Goal: Task Accomplishment & Management: Manage account settings

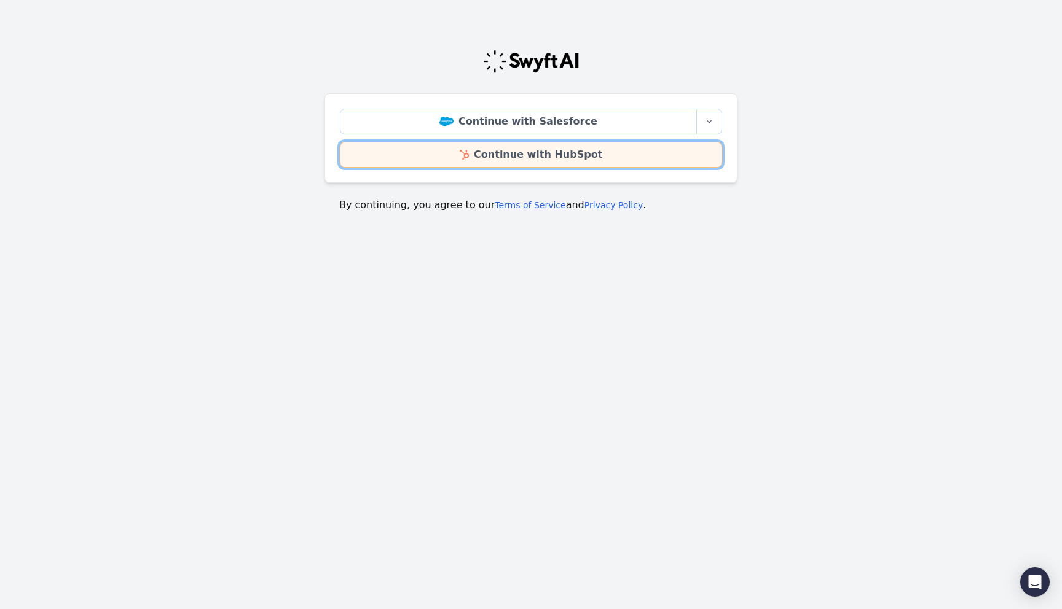
click at [483, 150] on link "Continue with HubSpot" at bounding box center [531, 155] width 382 height 26
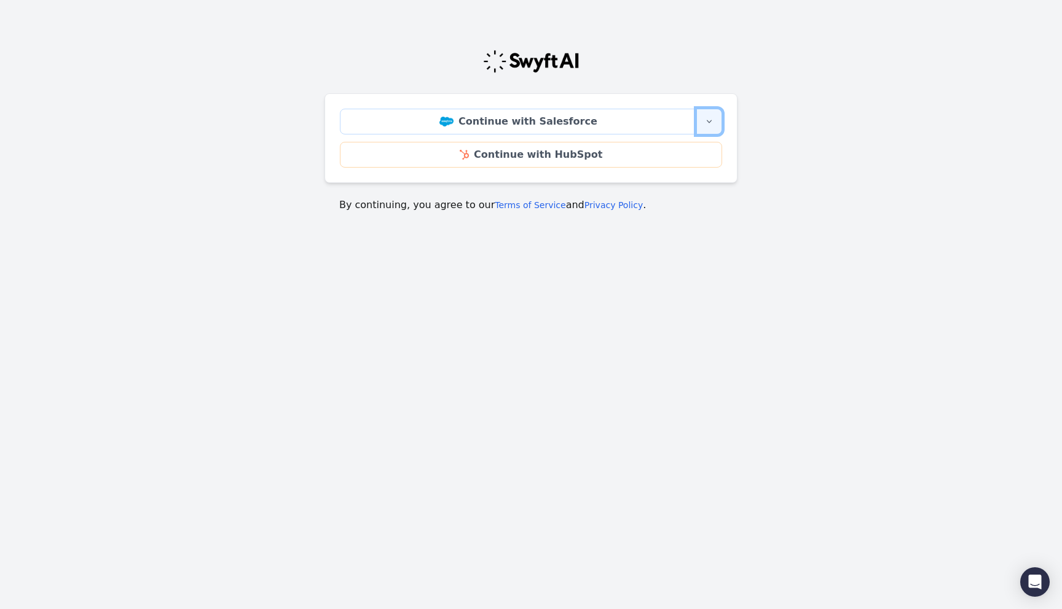
click at [713, 122] on icon "button" at bounding box center [709, 122] width 10 height 10
click at [807, 111] on main "Continue with Salesforce More sign-in options Continue with Salesforce Sandbox …" at bounding box center [531, 126] width 1062 height 203
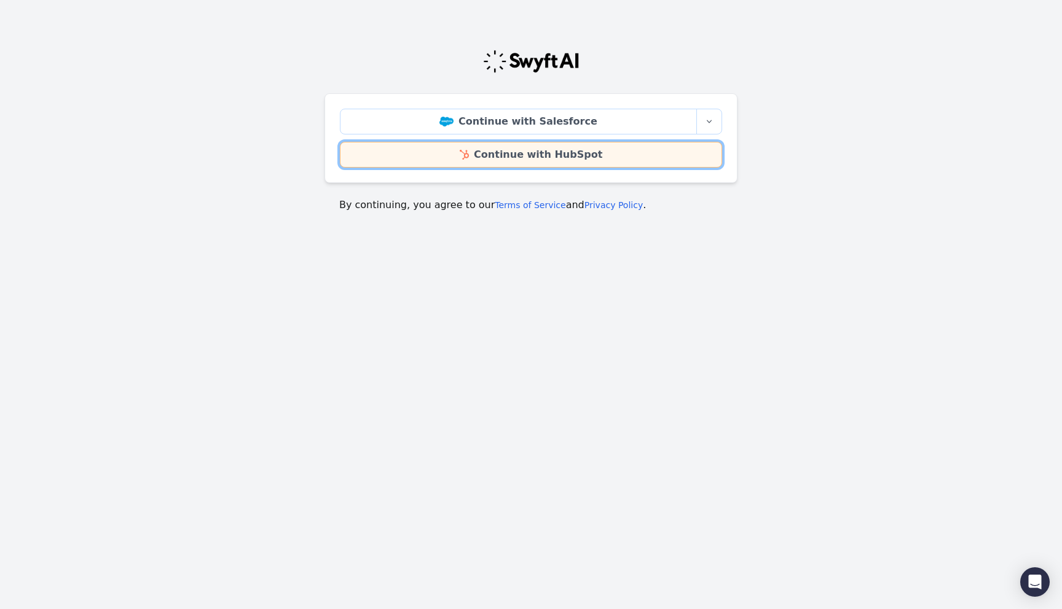
click at [509, 153] on link "Continue with HubSpot" at bounding box center [531, 155] width 382 height 26
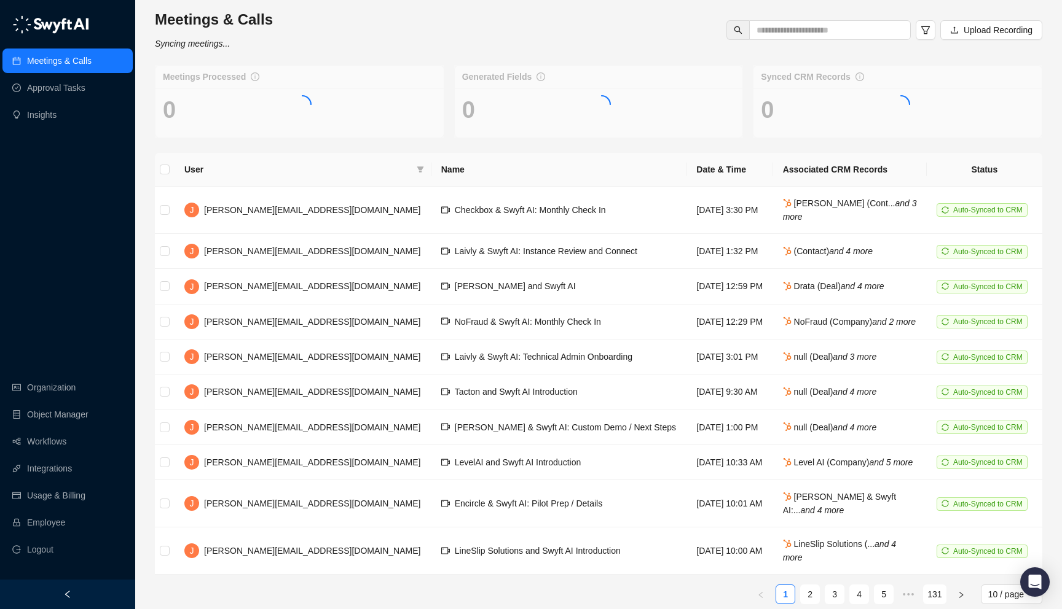
click at [71, 593] on icon "left" at bounding box center [67, 594] width 9 height 9
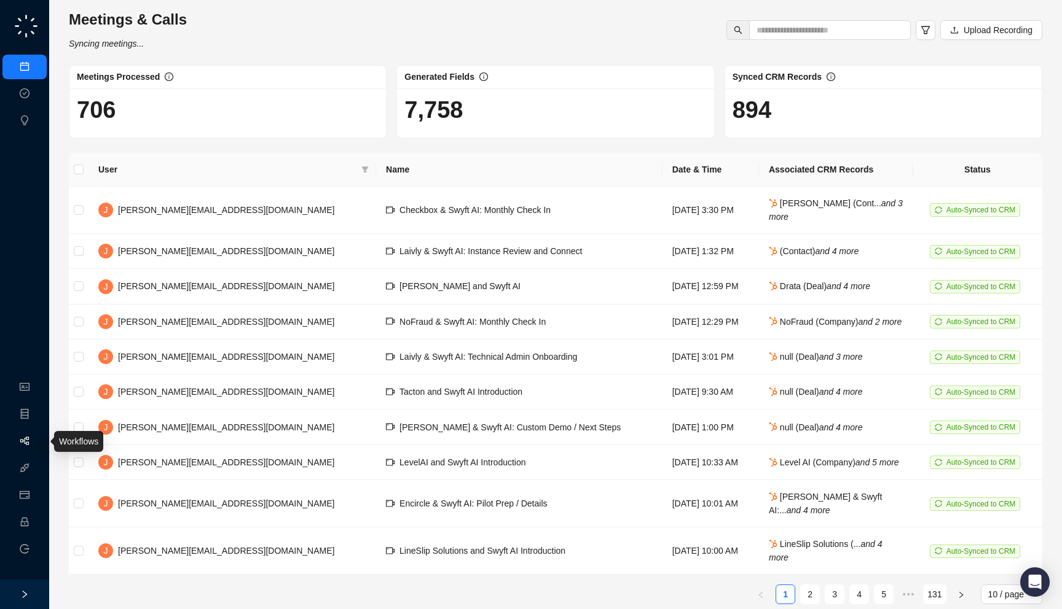
click at [36, 447] on link "Workflows" at bounding box center [55, 442] width 39 height 10
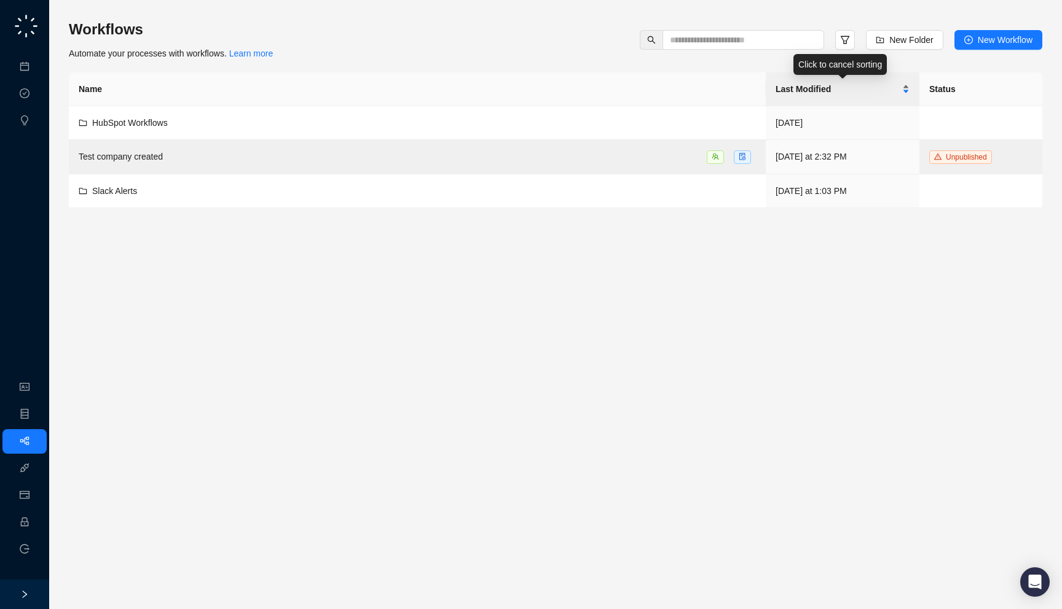
click at [836, 90] on span "Last Modified" at bounding box center [837, 89] width 124 height 14
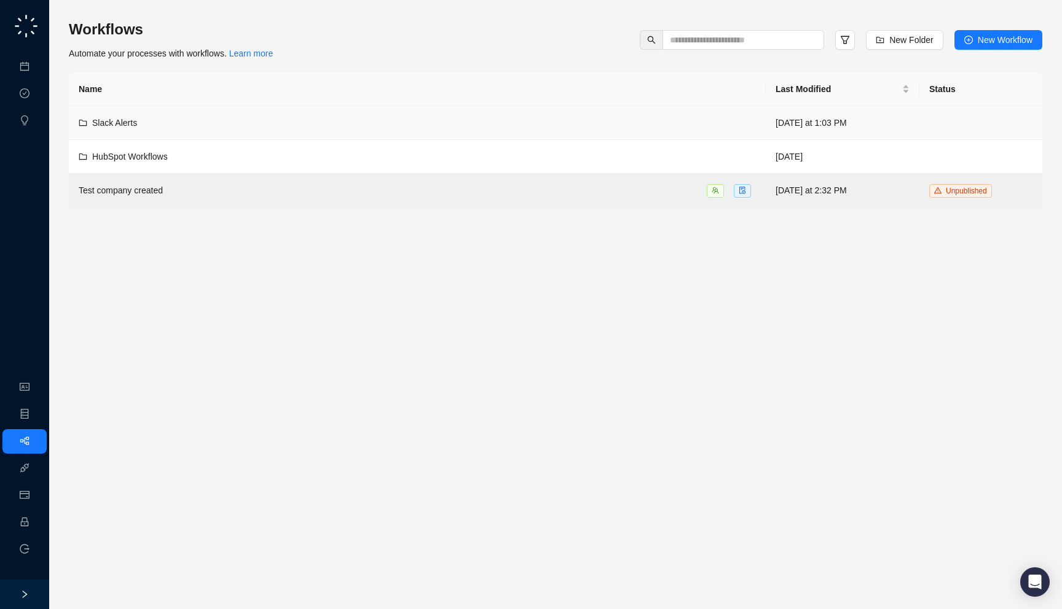
click at [308, 129] on div "Slack Alerts" at bounding box center [417, 123] width 677 height 14
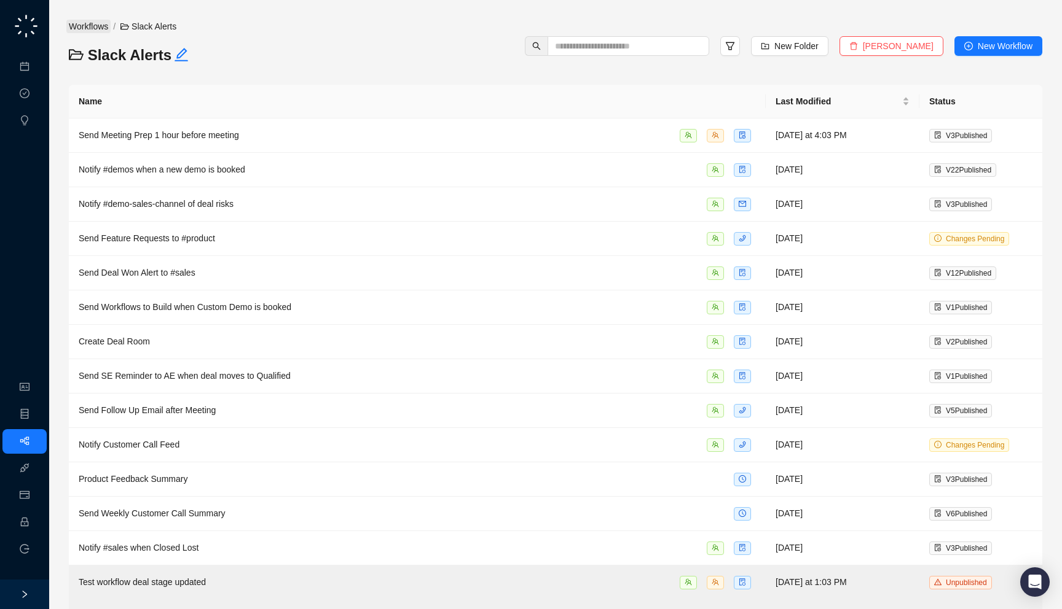
click at [98, 22] on link "Workflows" at bounding box center [88, 27] width 44 height 14
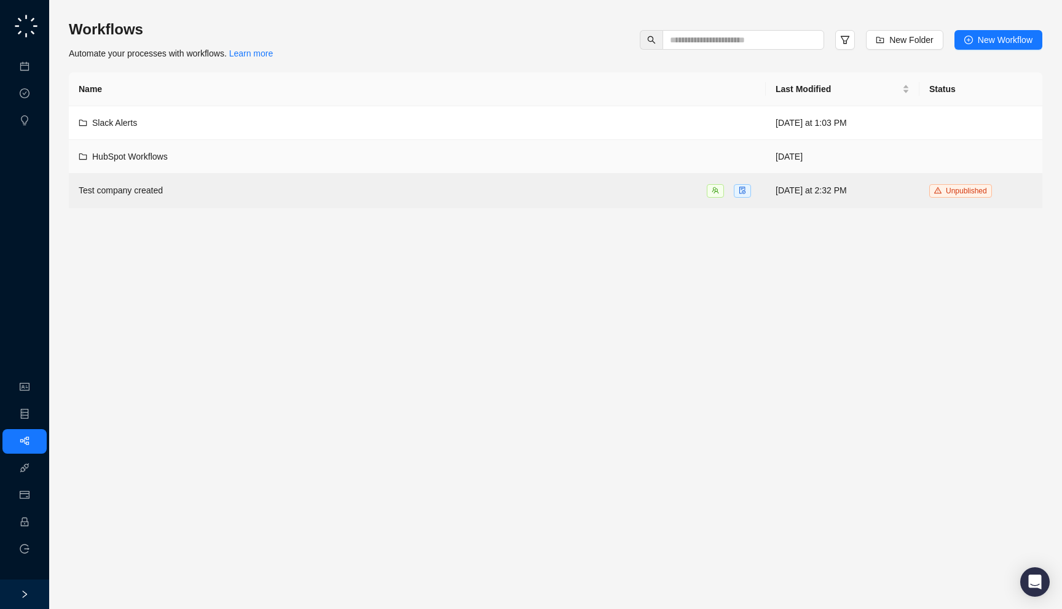
click at [256, 154] on div "HubSpot Workflows" at bounding box center [417, 157] width 677 height 14
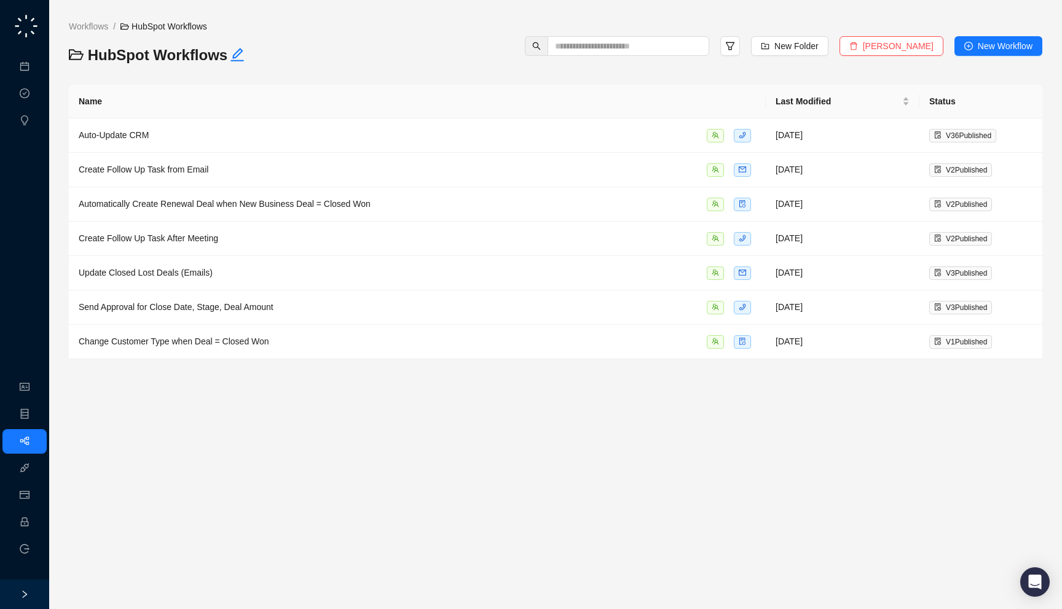
click at [100, 34] on div "Workflows / HubSpot Workflows" at bounding box center [231, 33] width 336 height 26
click at [100, 28] on link "Workflows" at bounding box center [88, 27] width 44 height 14
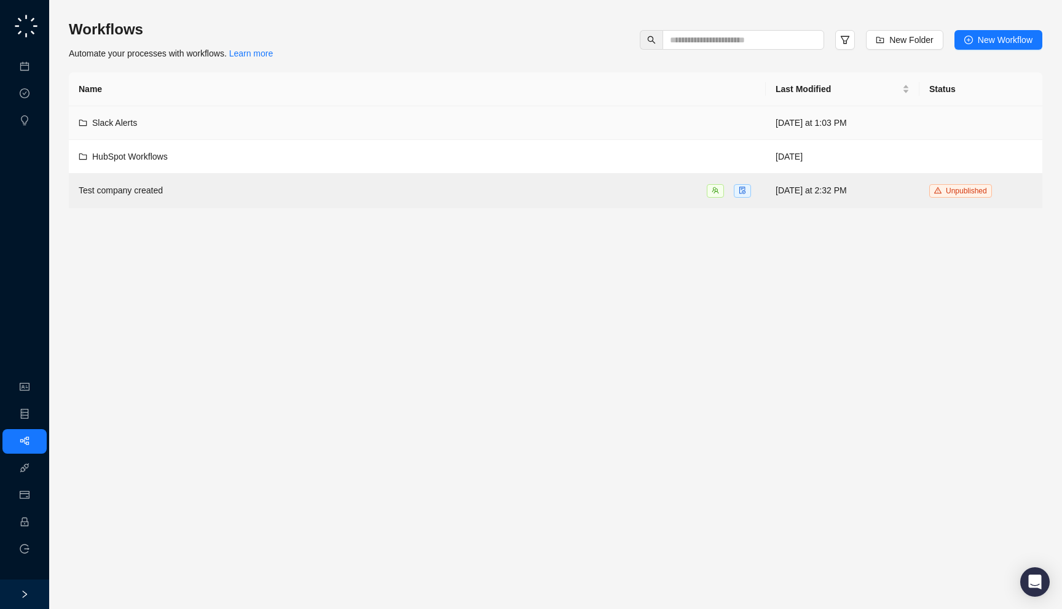
click at [224, 130] on td "Slack Alerts" at bounding box center [417, 123] width 697 height 34
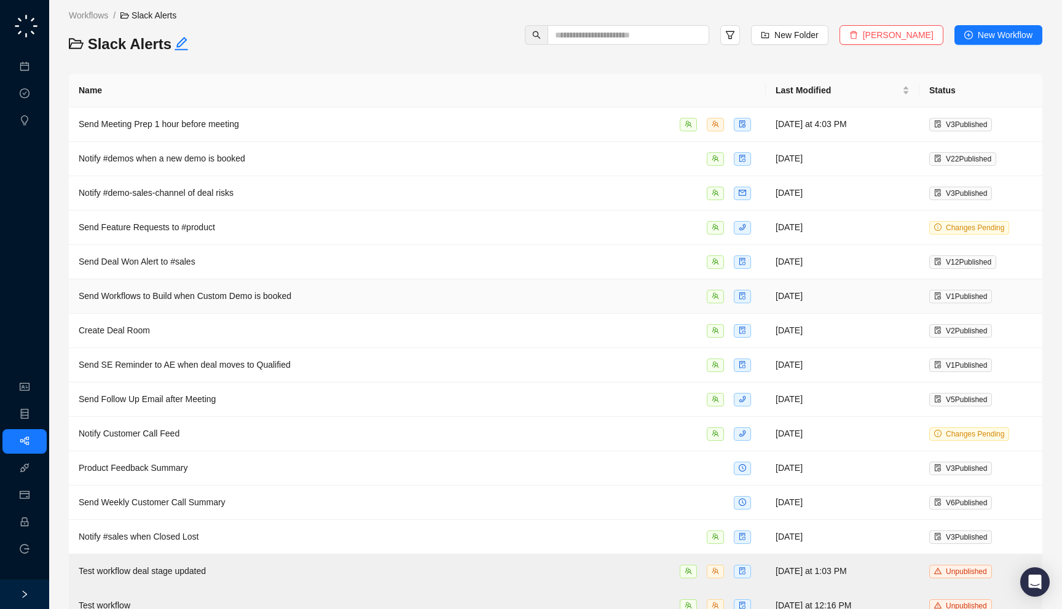
scroll to position [12, 0]
click at [254, 193] on div "Notify #demo-sales-channel of deal risks" at bounding box center [417, 193] width 677 height 14
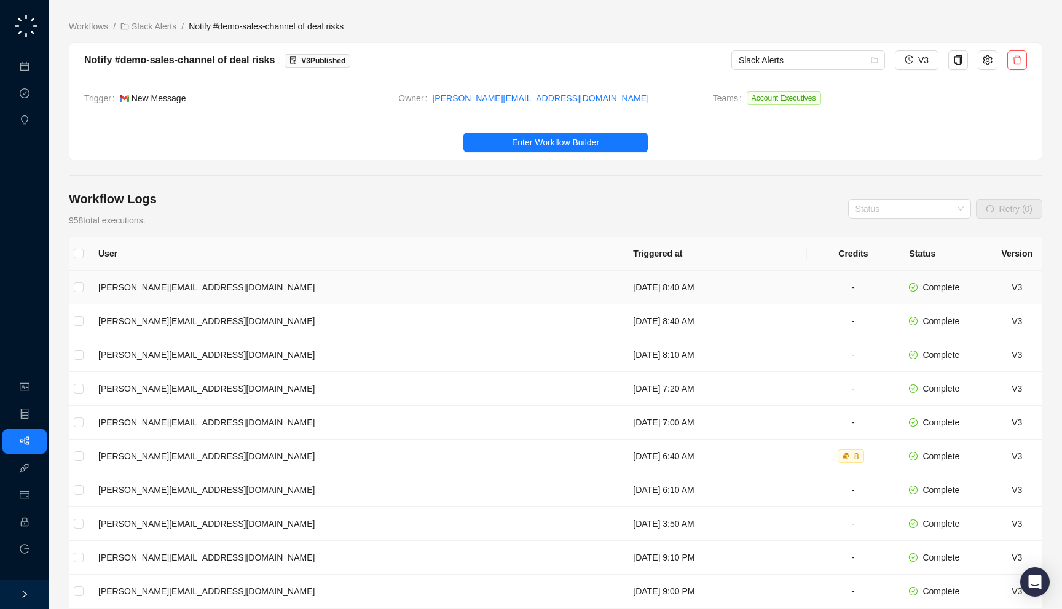
click at [623, 301] on td "Wednesday, 09/03/25, 8:40 AM" at bounding box center [715, 288] width 184 height 34
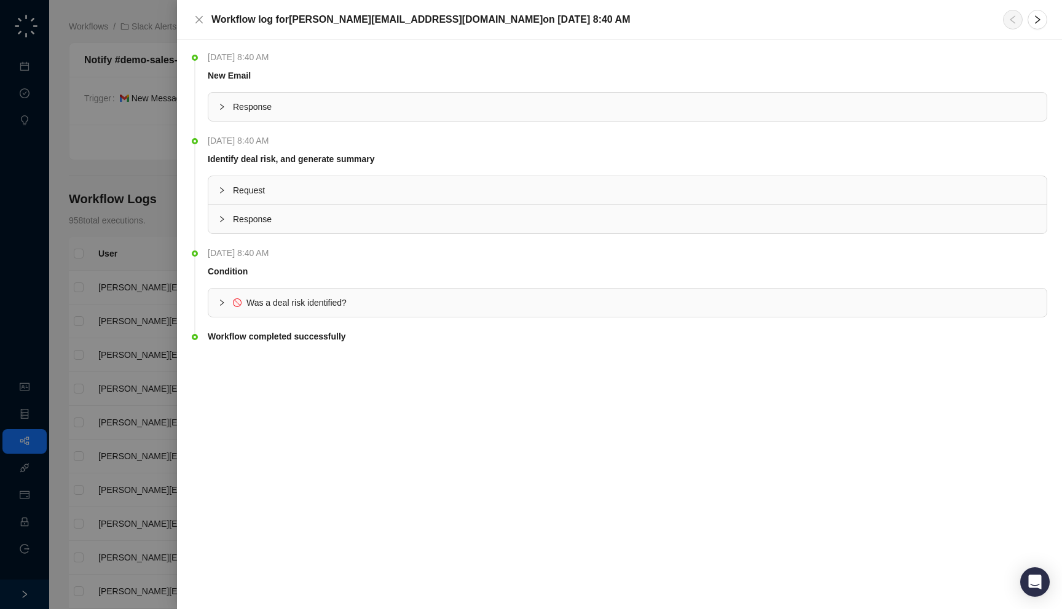
click at [131, 208] on div at bounding box center [531, 304] width 1062 height 609
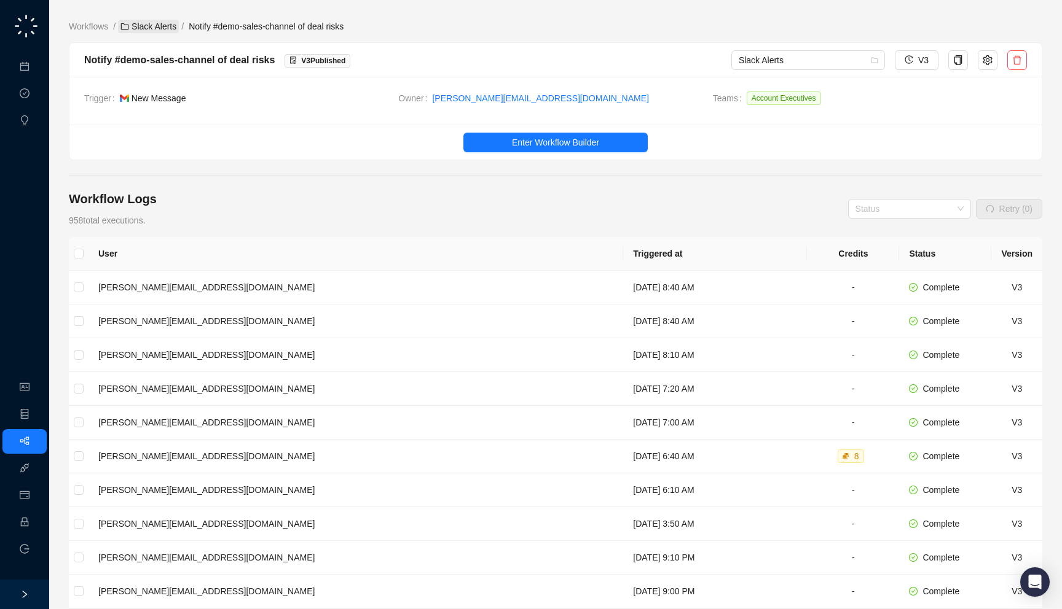
click at [156, 27] on link "Slack Alerts" at bounding box center [148, 27] width 61 height 14
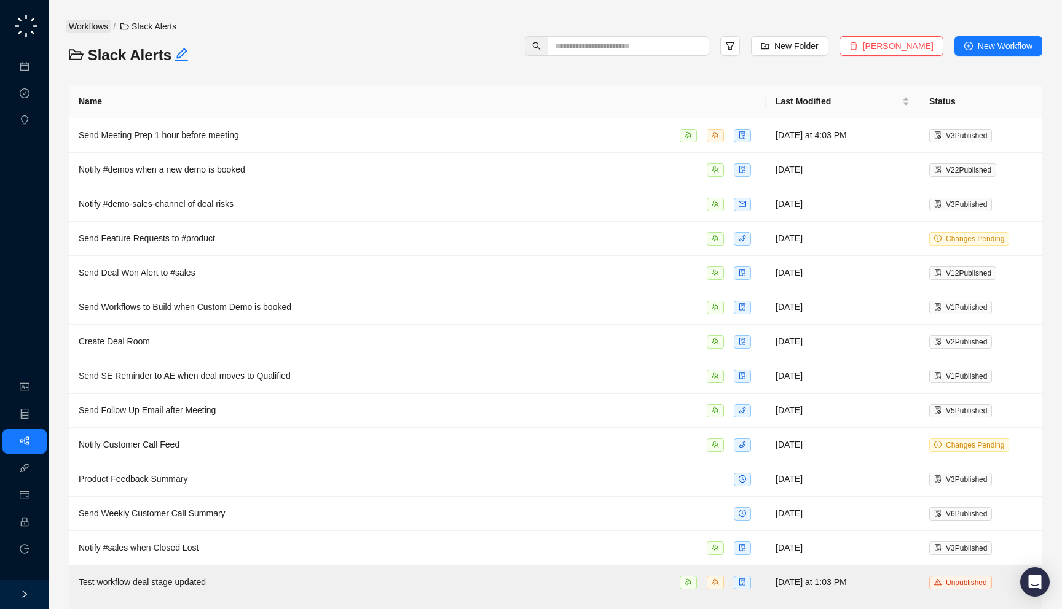
click at [88, 27] on link "Workflows" at bounding box center [88, 27] width 44 height 14
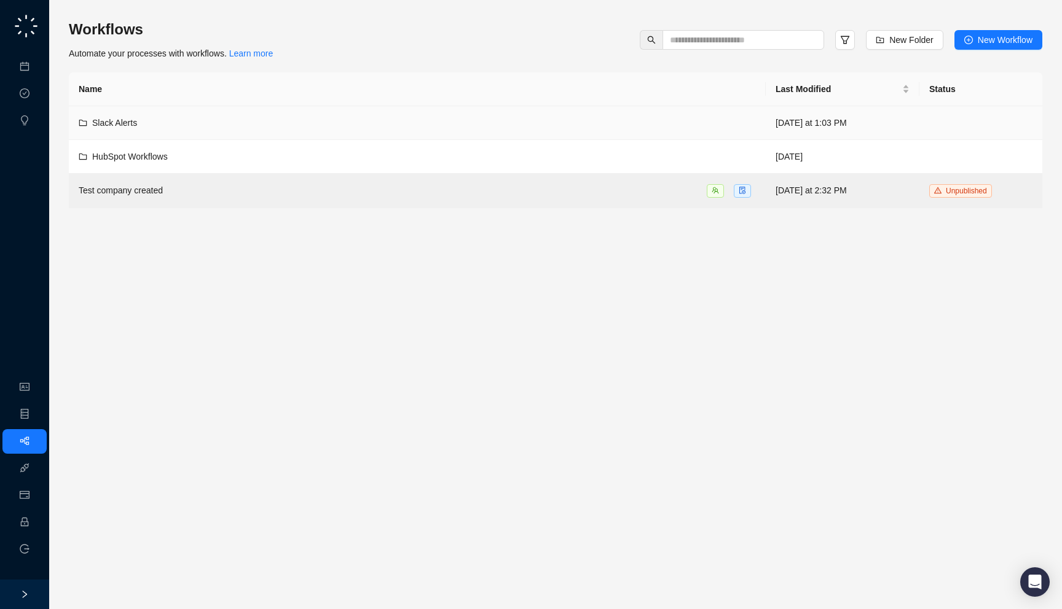
click at [208, 119] on div "Slack Alerts" at bounding box center [417, 123] width 677 height 14
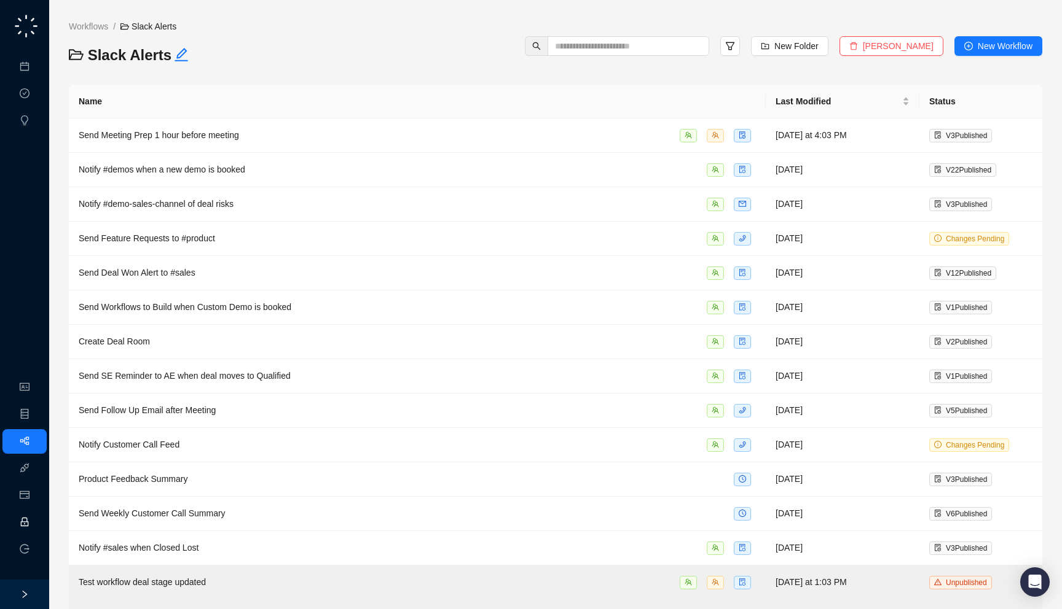
click at [36, 519] on link "Employee" at bounding box center [55, 523] width 38 height 10
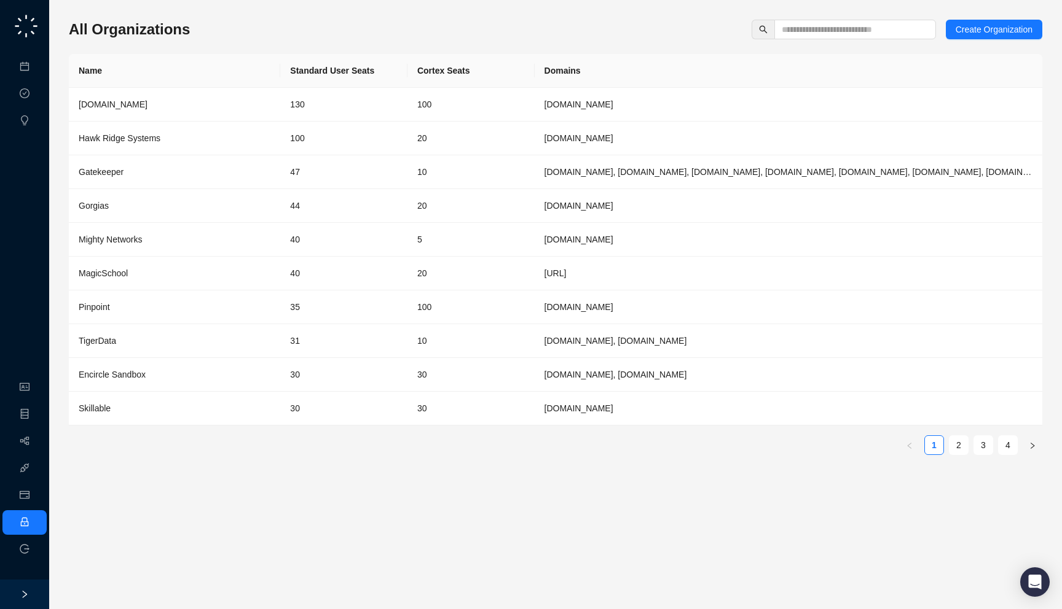
click at [839, 12] on div "All Organizations Create Organization Name Standard User Seats Cortex Seats Dom…" at bounding box center [555, 305] width 973 height 590
click at [822, 31] on input "text" at bounding box center [850, 30] width 137 height 14
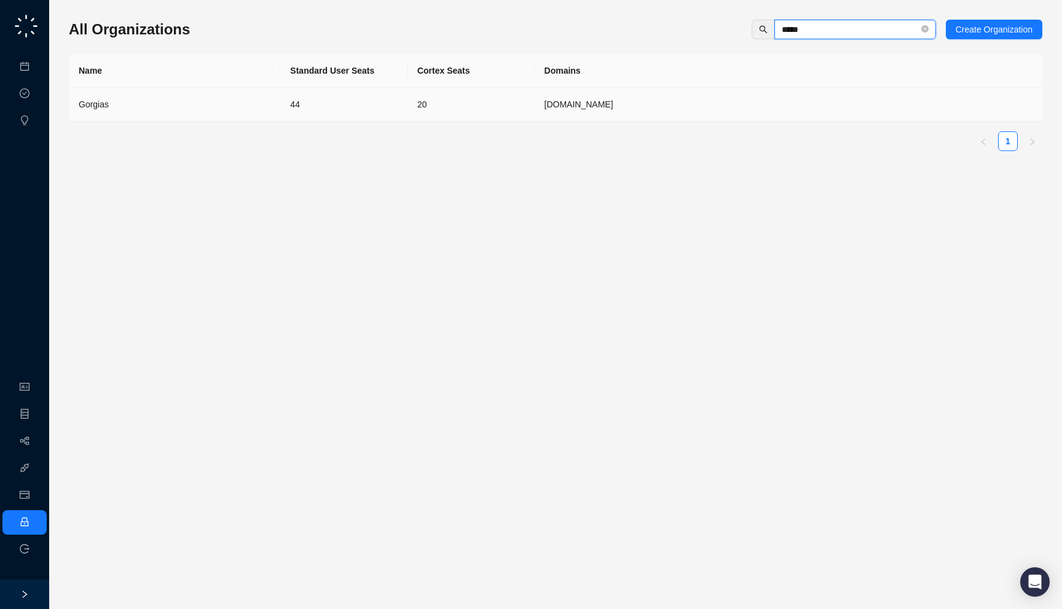
type input "*****"
click at [502, 107] on td "20" at bounding box center [470, 105] width 127 height 34
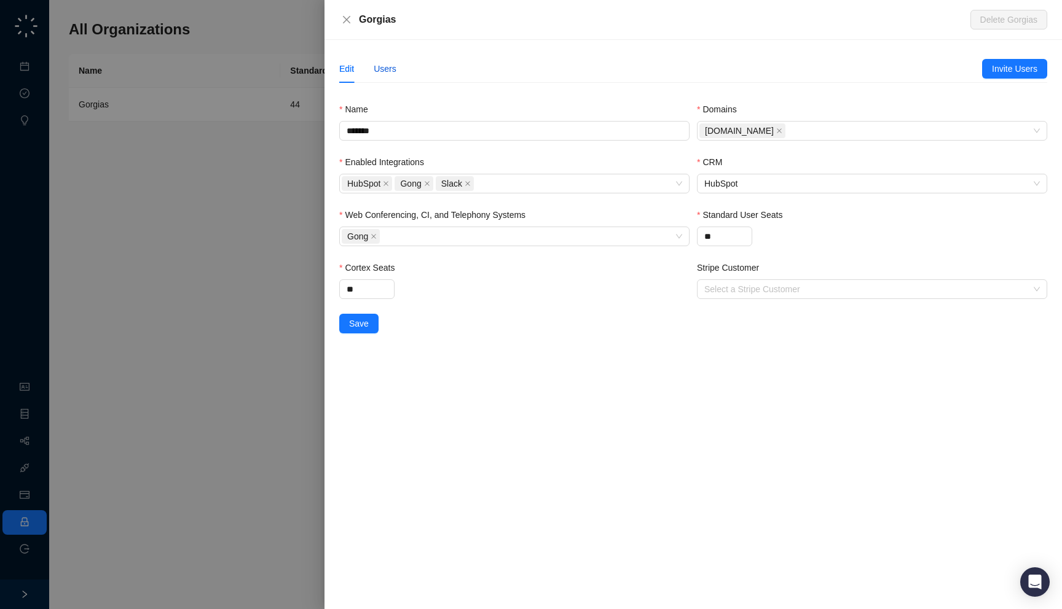
click at [388, 73] on div "Users" at bounding box center [385, 69] width 23 height 14
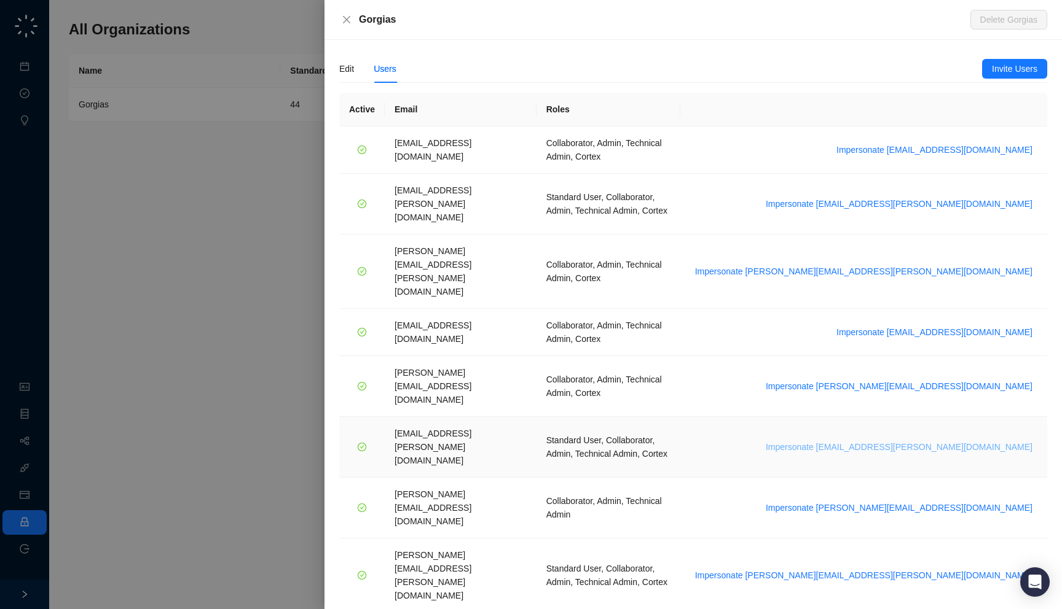
click at [936, 441] on span "Impersonate janadhi.kuruppu@gorgias.com" at bounding box center [899, 448] width 267 height 14
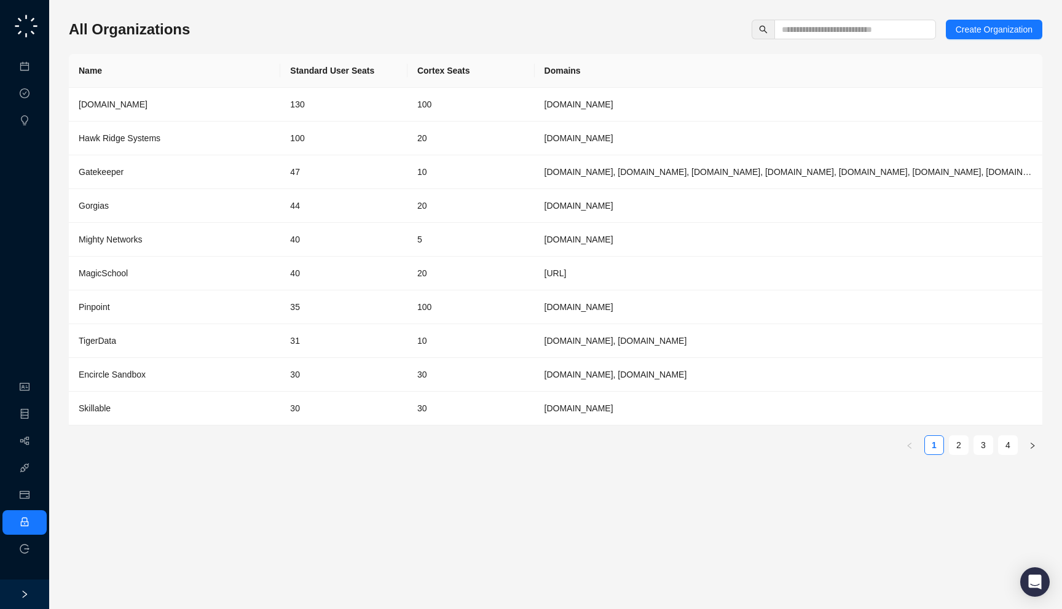
drag, startPoint x: 264, startPoint y: 43, endPoint x: 262, endPoint y: 28, distance: 15.5
click at [262, 28] on div "All Organizations Create Organization Name Standard User Seats Cortex Seats Dom…" at bounding box center [555, 242] width 973 height 445
click at [200, 31] on div "All Organizations Create Organization" at bounding box center [555, 30] width 973 height 20
